Goal: Use online tool/utility: Utilize a website feature to perform a specific function

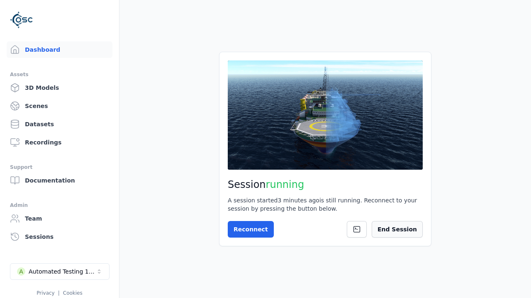
click at [417, 229] on button "End Session" at bounding box center [396, 229] width 51 height 17
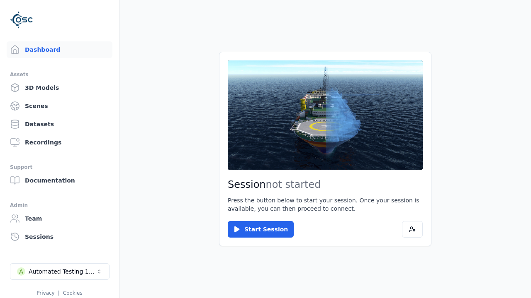
click at [255, 230] on button "Start Session" at bounding box center [261, 229] width 66 height 17
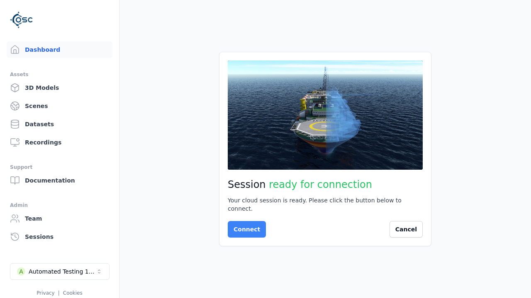
click at [244, 226] on button "Connect" at bounding box center [247, 229] width 38 height 17
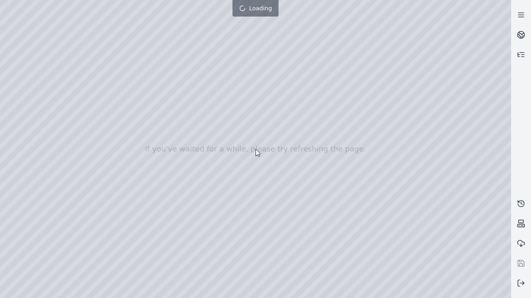
click at [2, 2] on div at bounding box center [255, 149] width 511 height 298
click at [2, 53] on div at bounding box center [255, 149] width 511 height 298
